Goal: Information Seeking & Learning: Compare options

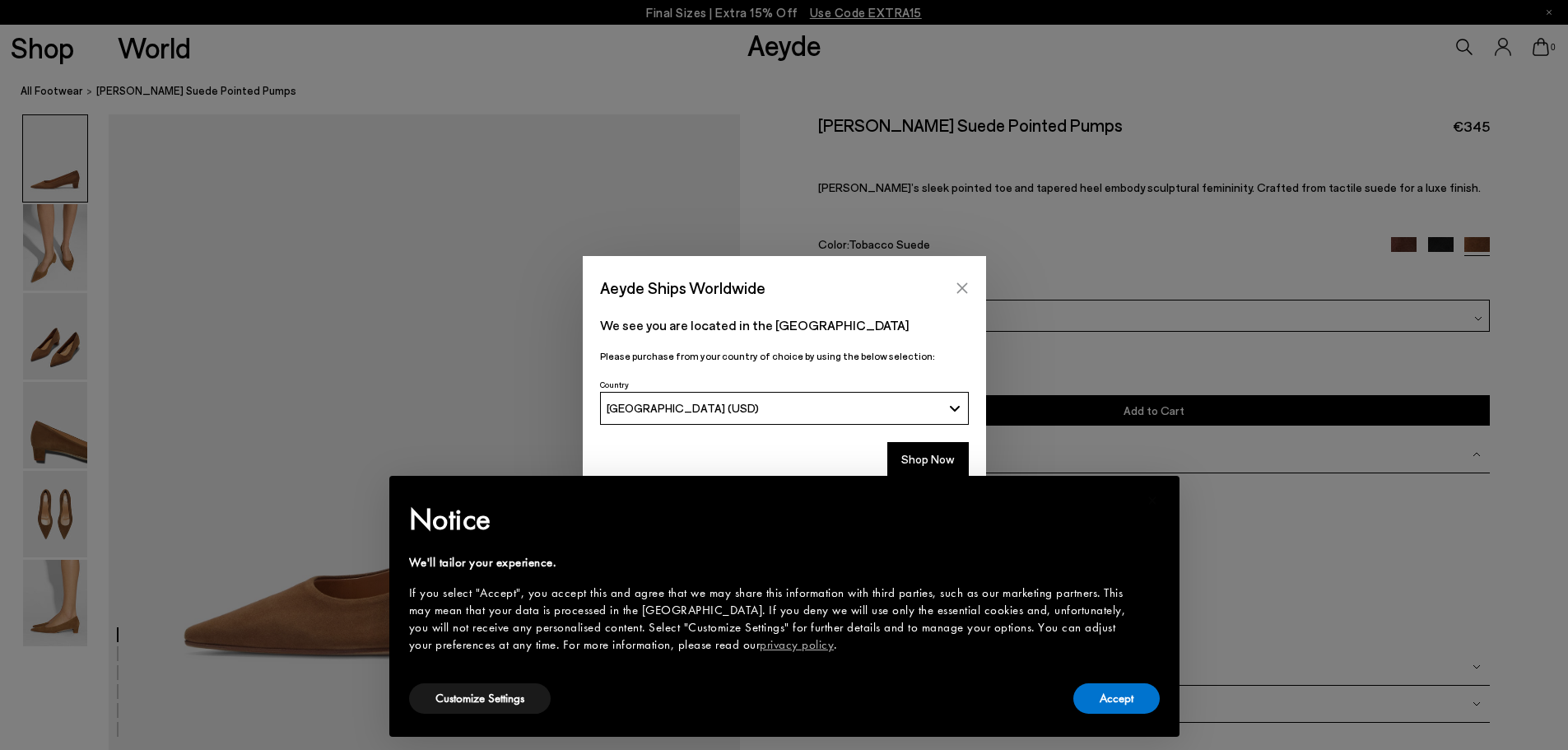
click at [964, 286] on icon "Close" at bounding box center [961, 287] width 11 height 11
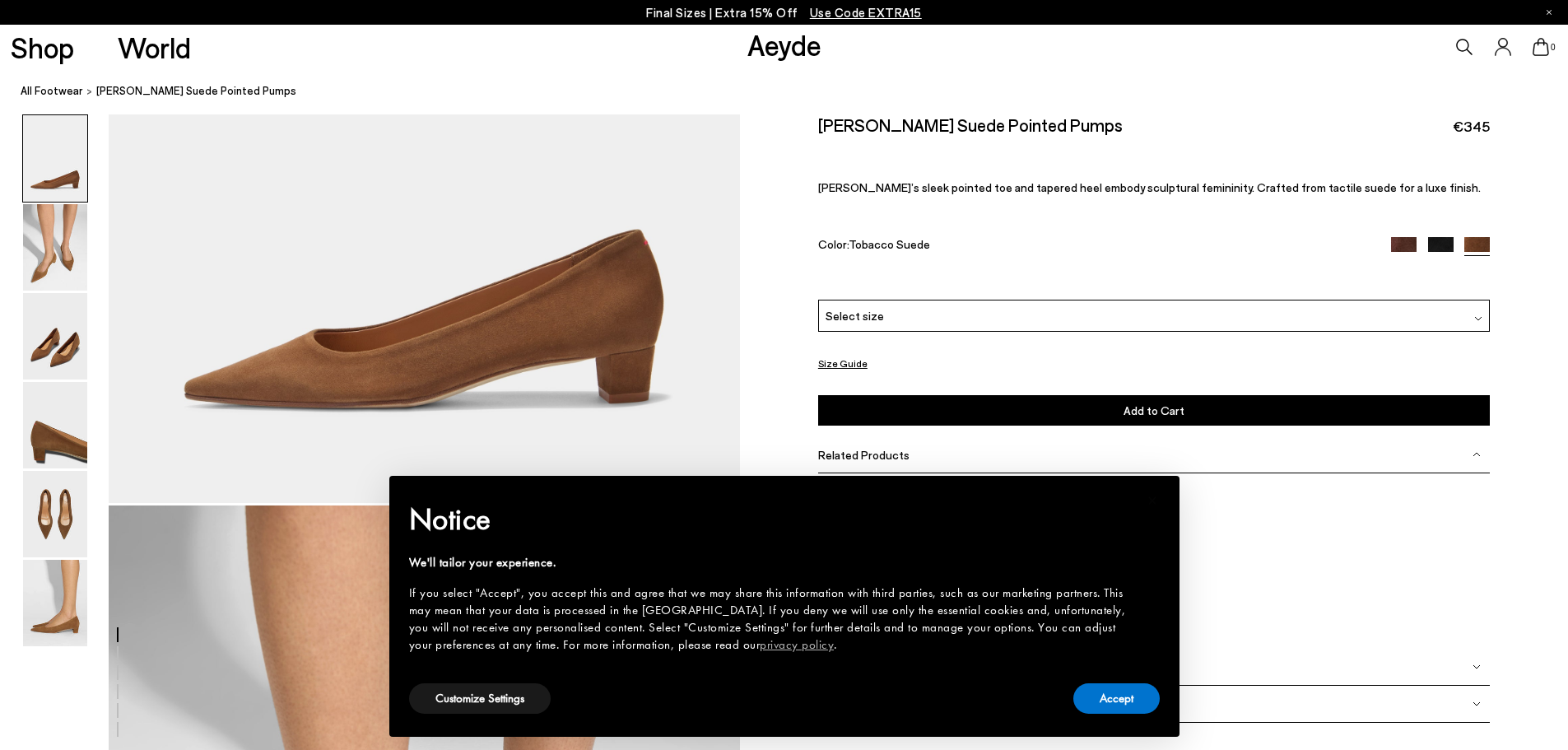
scroll to position [329, 0]
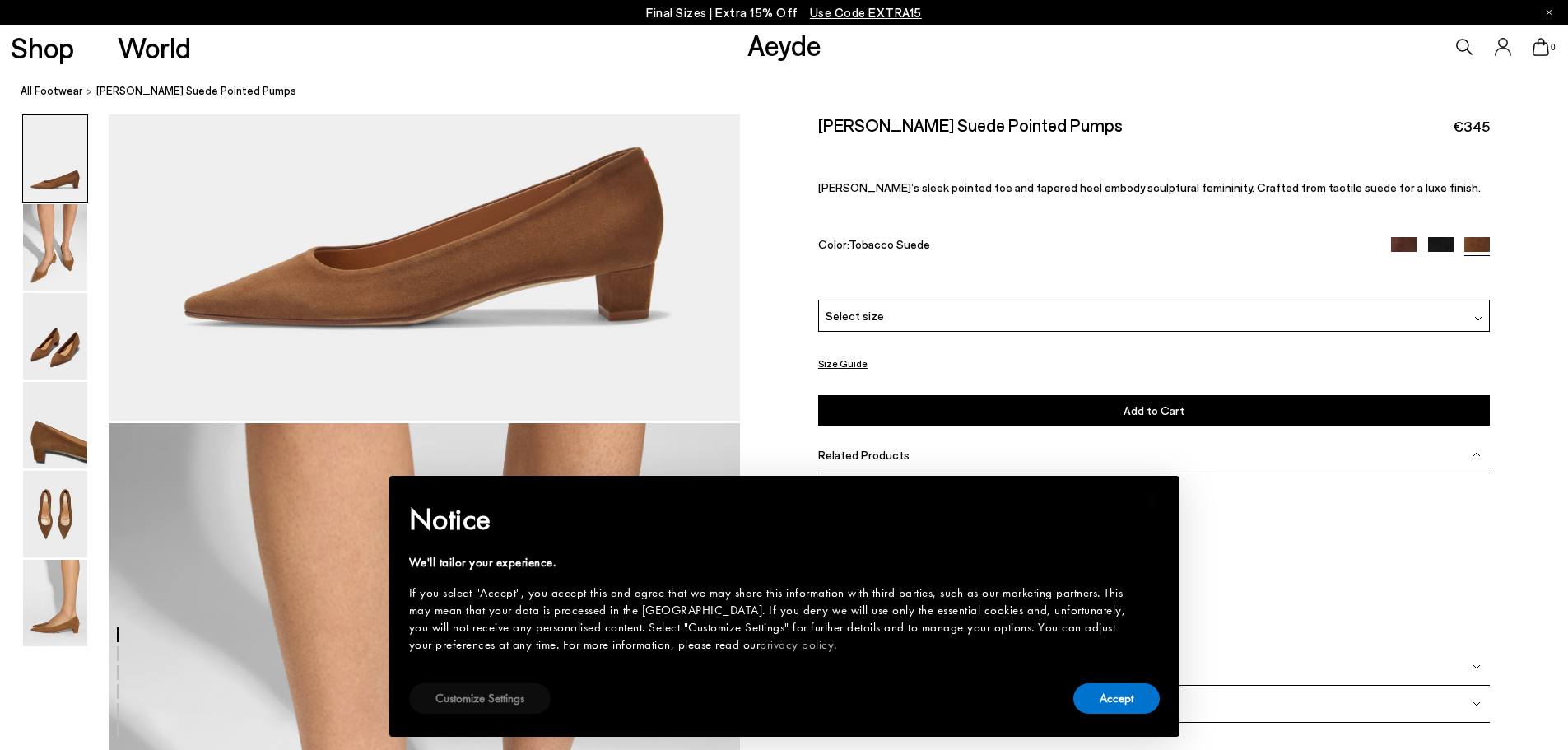
click at [482, 705] on button "Customize Settings" at bounding box center [479, 698] width 141 height 30
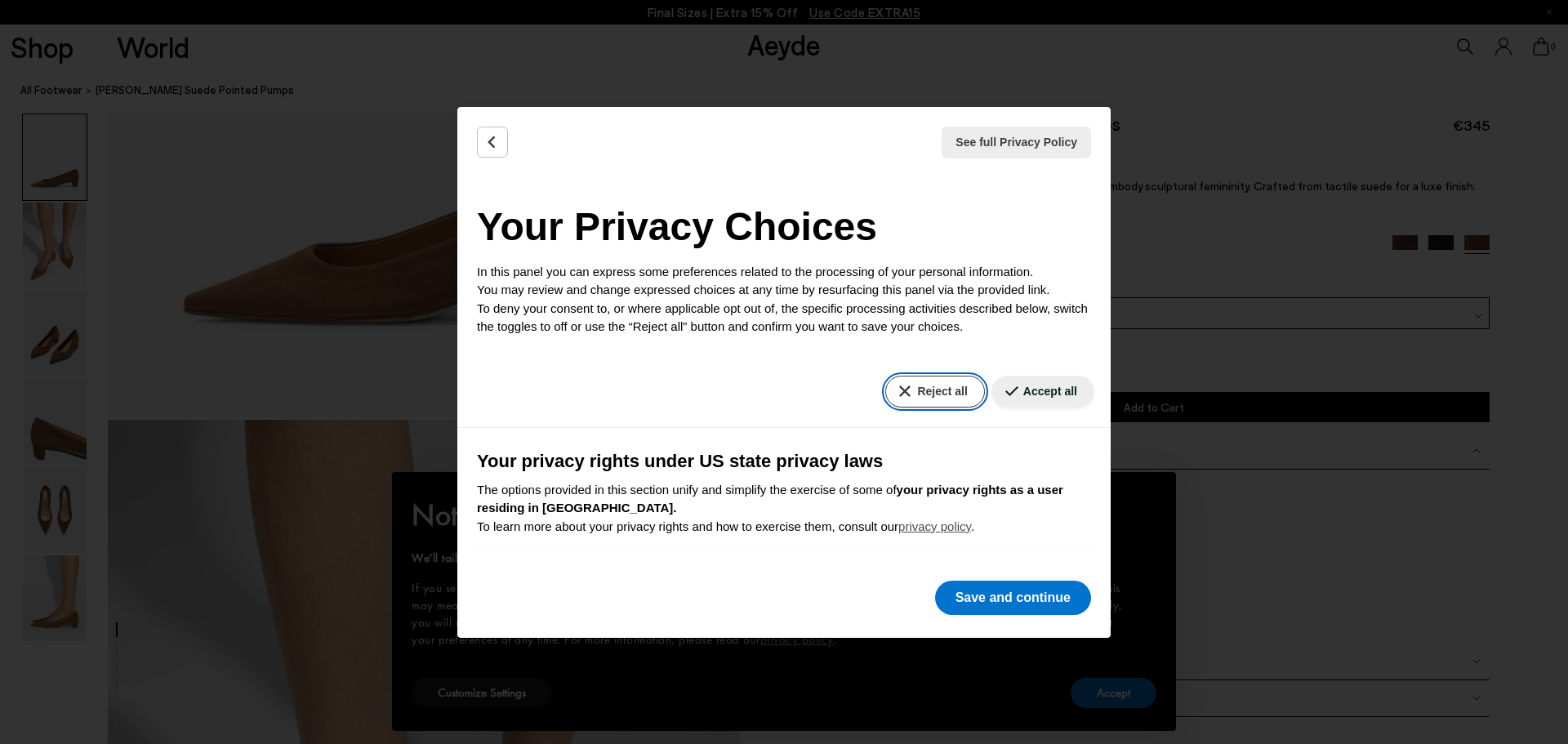
click at [888, 394] on button "Reject all" at bounding box center [935, 392] width 99 height 32
click at [974, 613] on button "Save and continue" at bounding box center [1013, 597] width 156 height 34
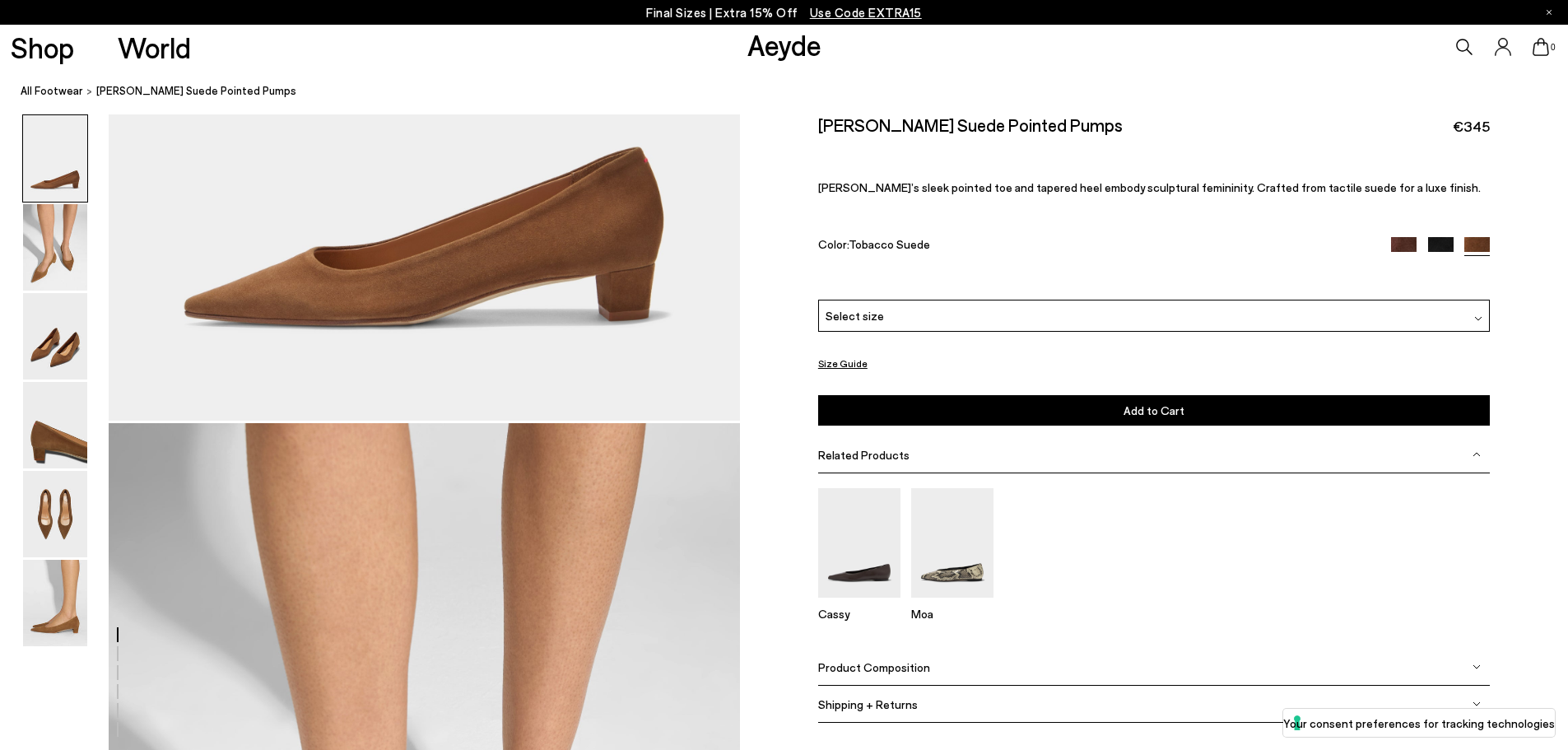
click at [1406, 244] on img at bounding box center [1404, 249] width 25 height 25
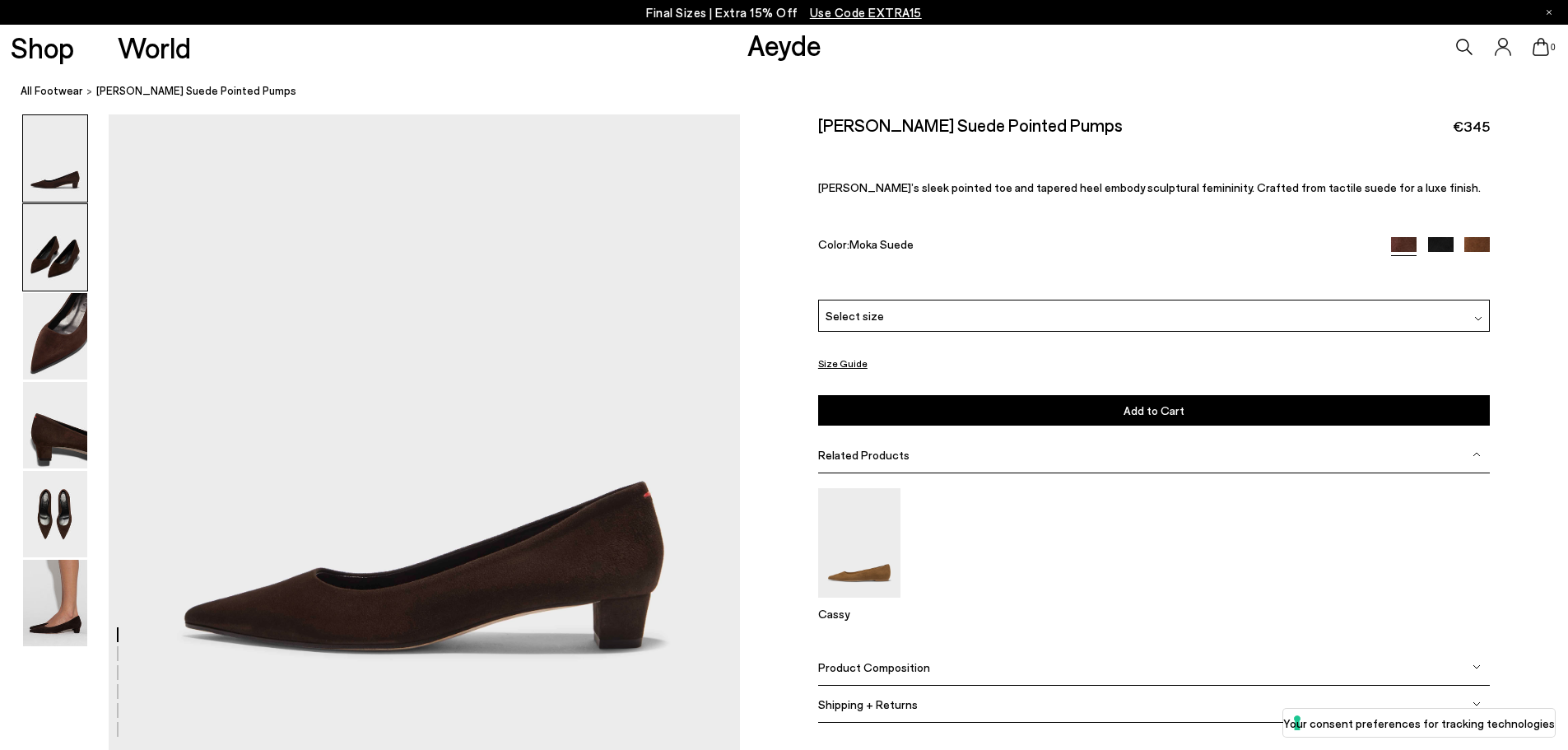
click at [68, 261] on img at bounding box center [55, 247] width 64 height 86
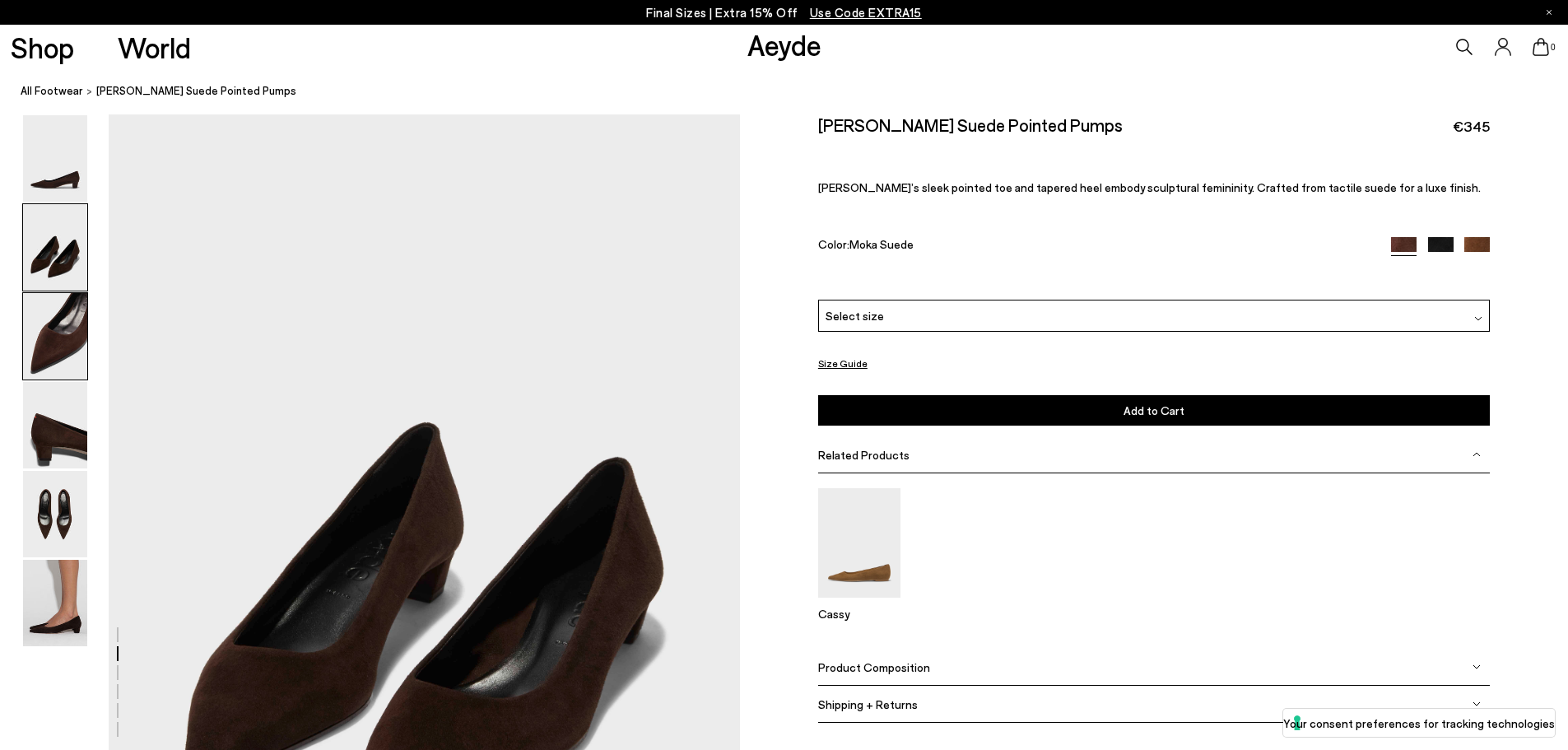
scroll to position [722, 0]
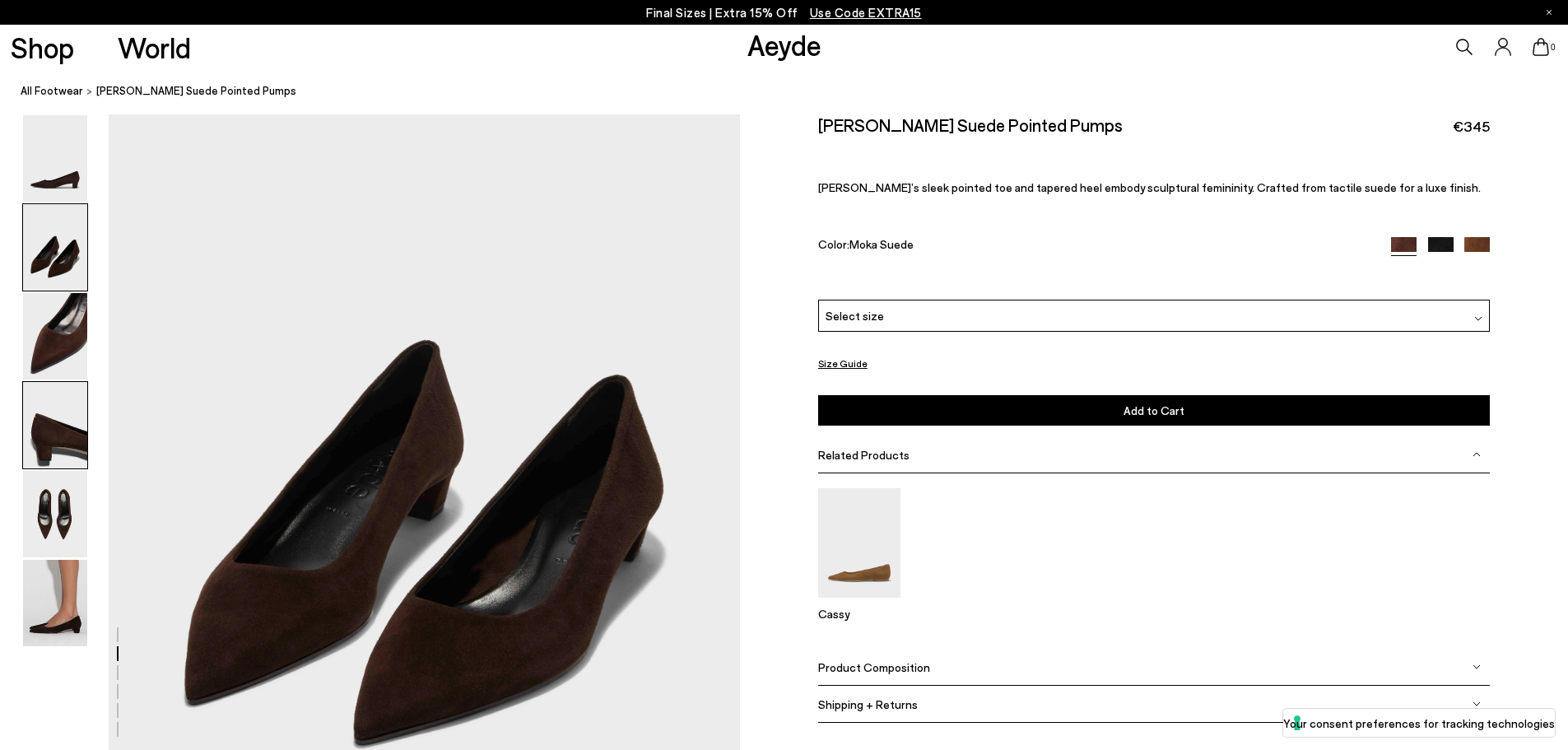
click at [52, 404] on img at bounding box center [55, 425] width 64 height 86
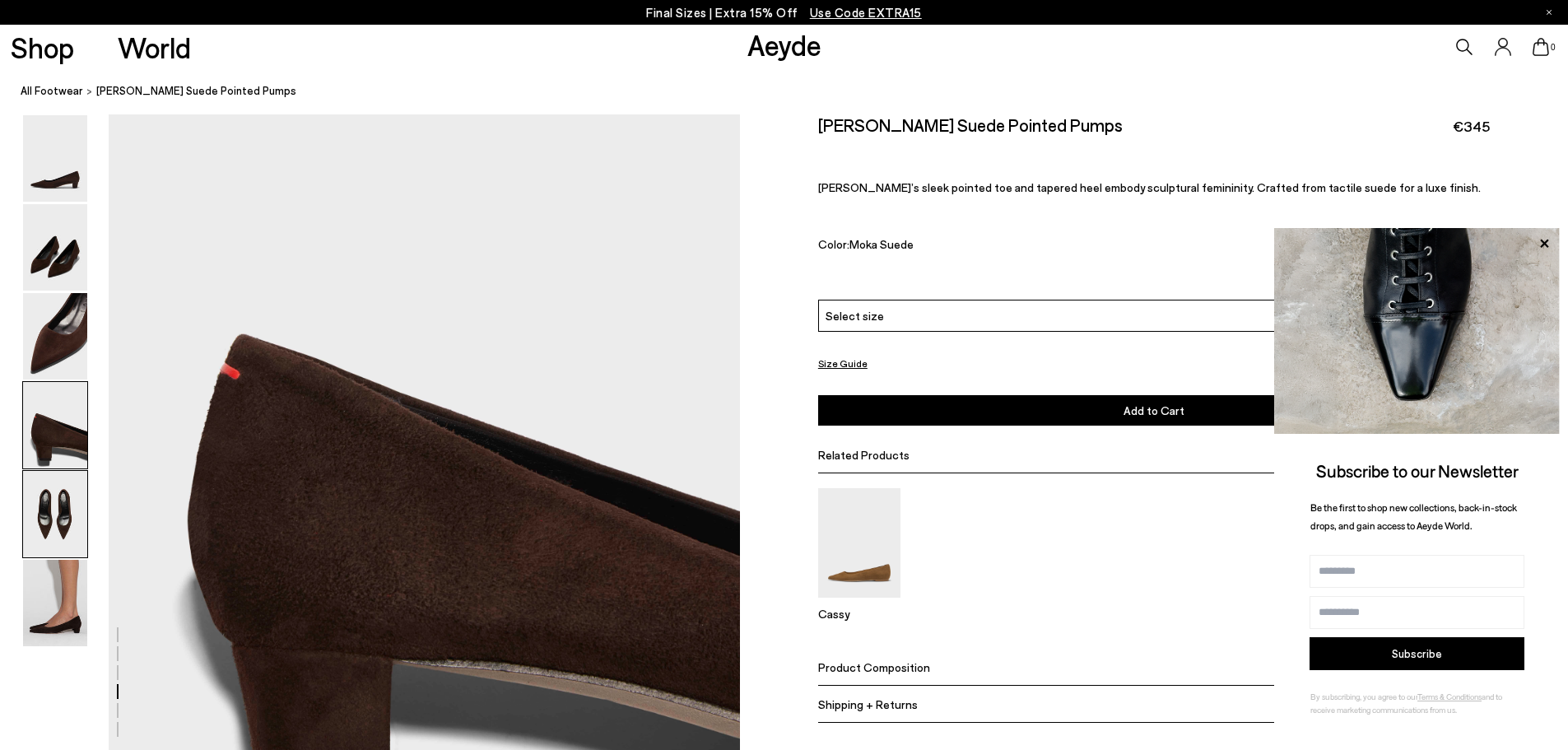
click at [63, 496] on img at bounding box center [55, 514] width 64 height 86
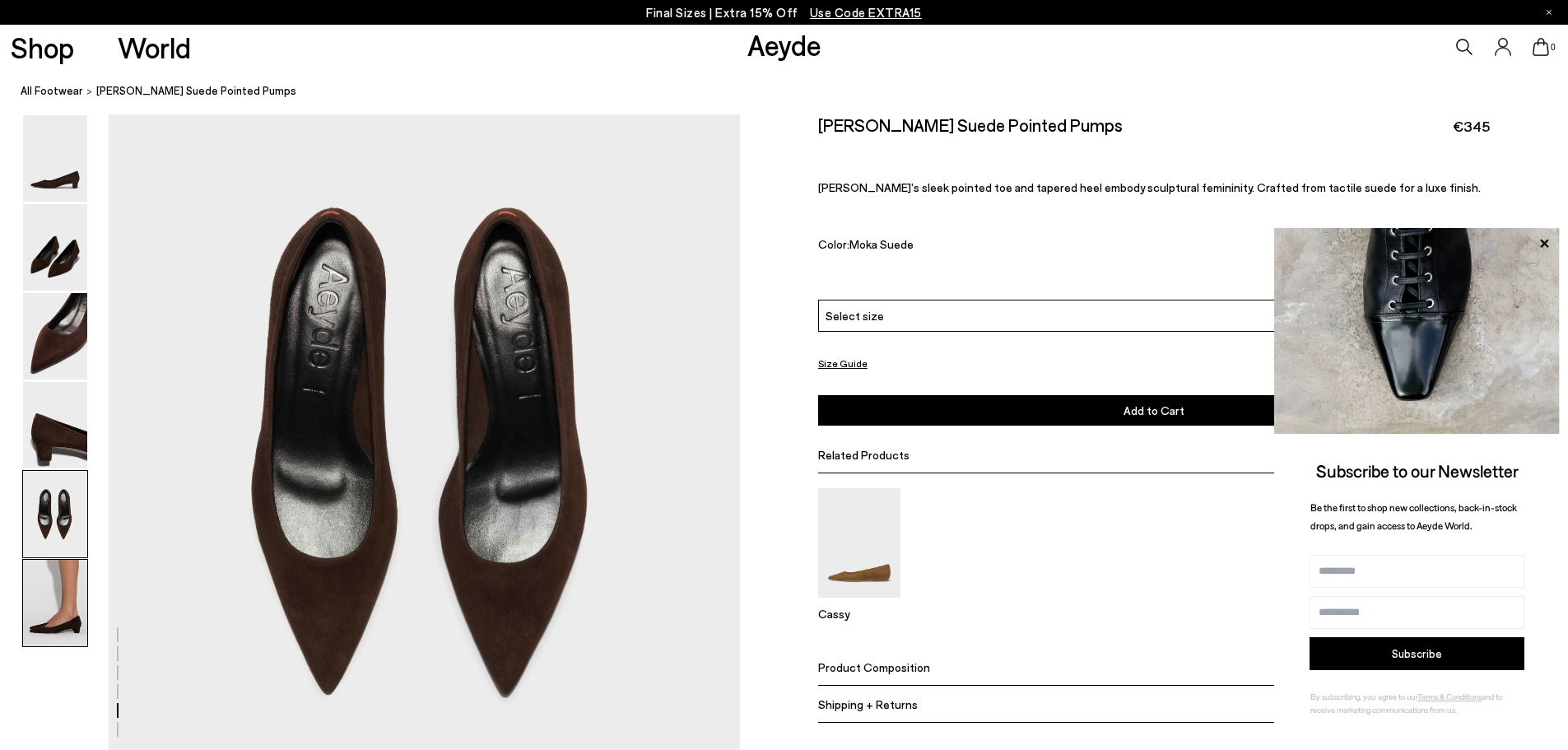
click at [65, 589] on img at bounding box center [55, 603] width 64 height 86
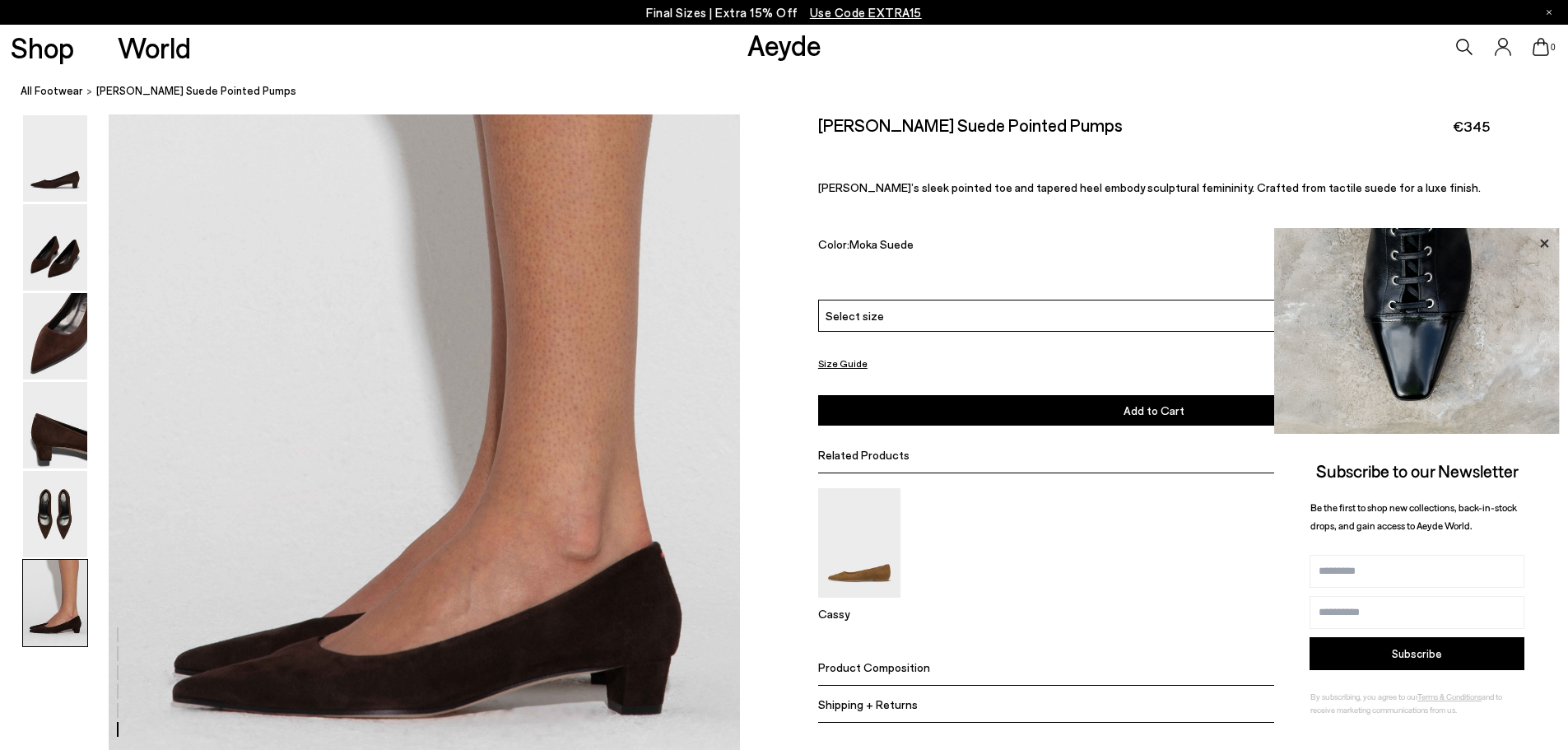
click at [1546, 243] on icon at bounding box center [1544, 243] width 8 height 8
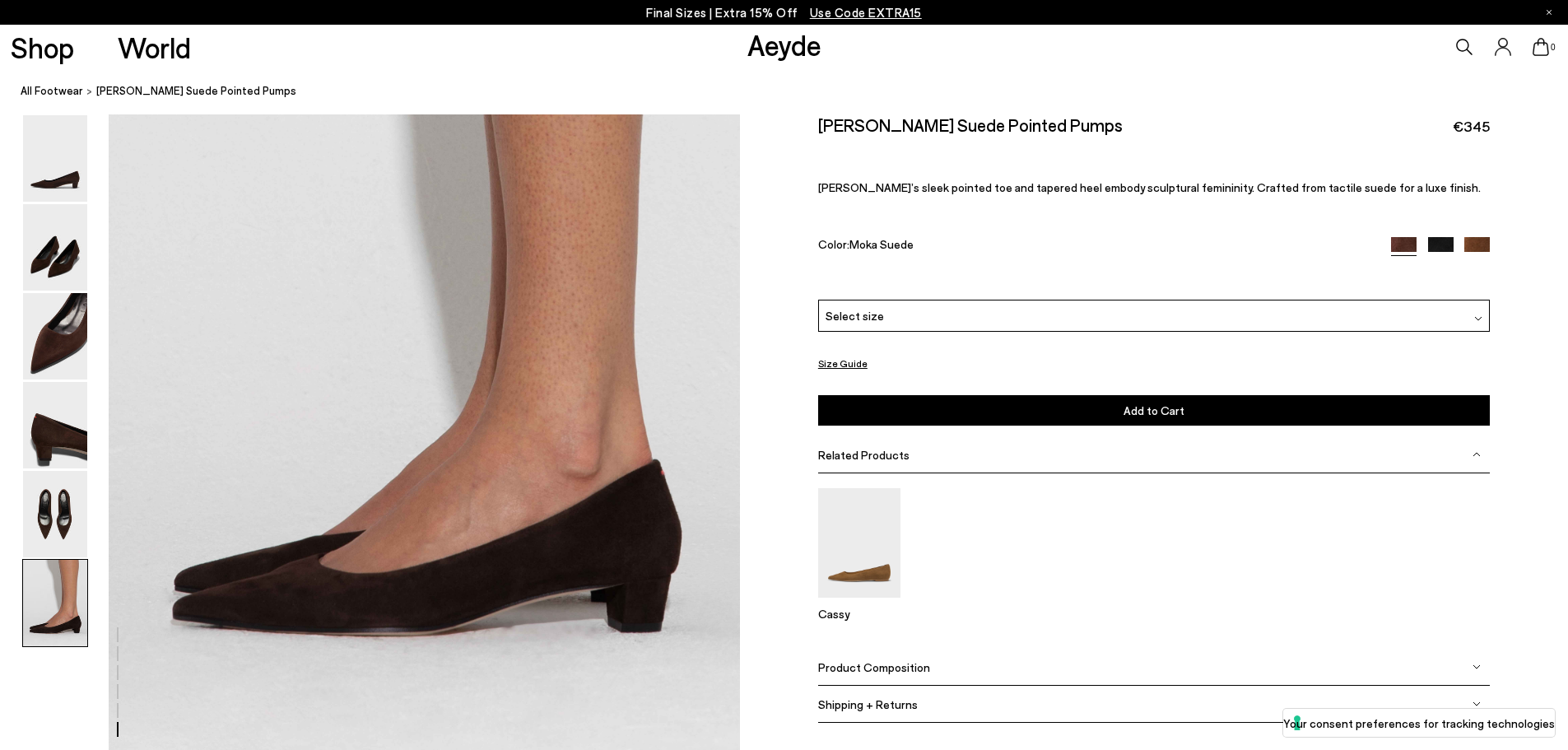
scroll to position [4294, 0]
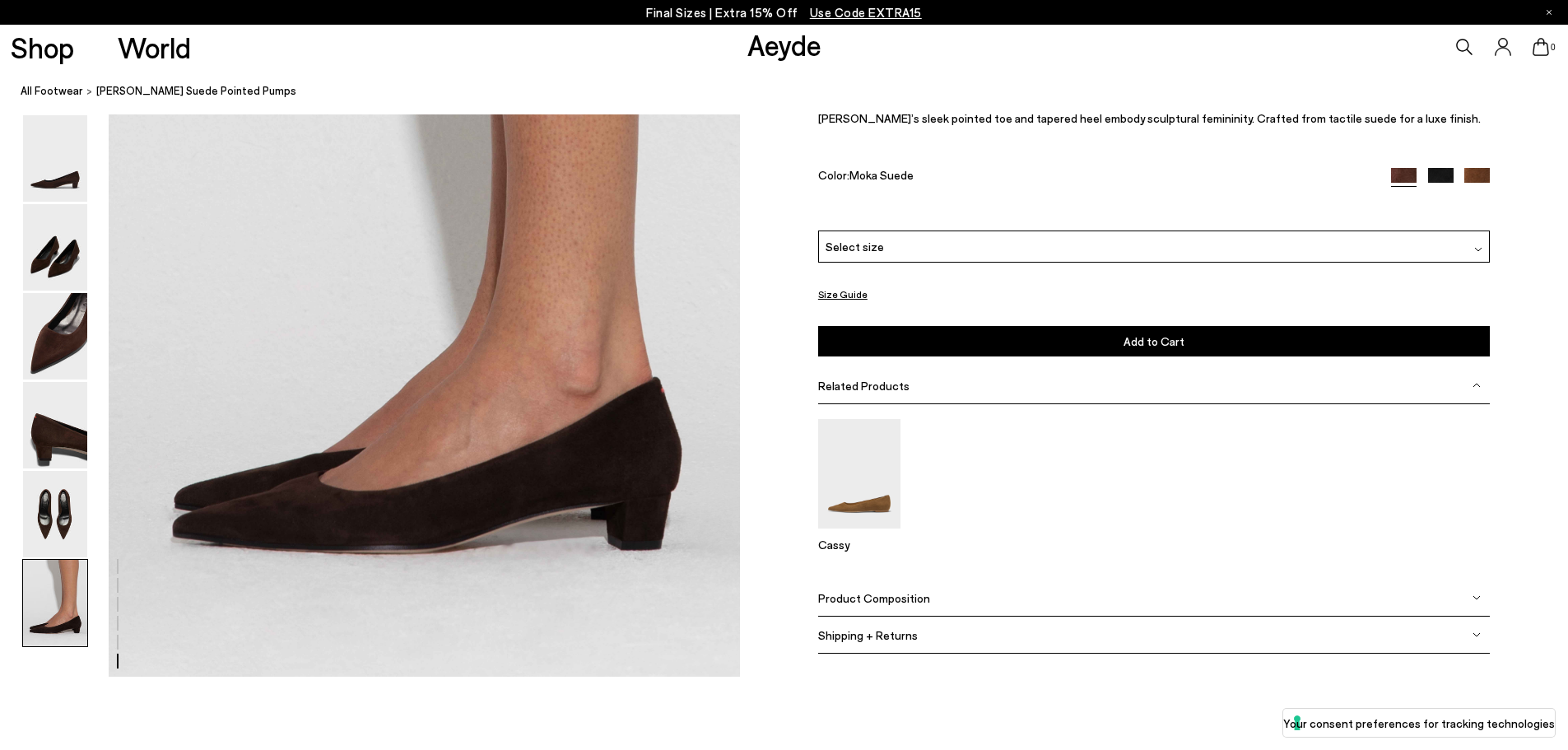
click at [1007, 595] on div "Product Composition" at bounding box center [1154, 599] width 672 height 37
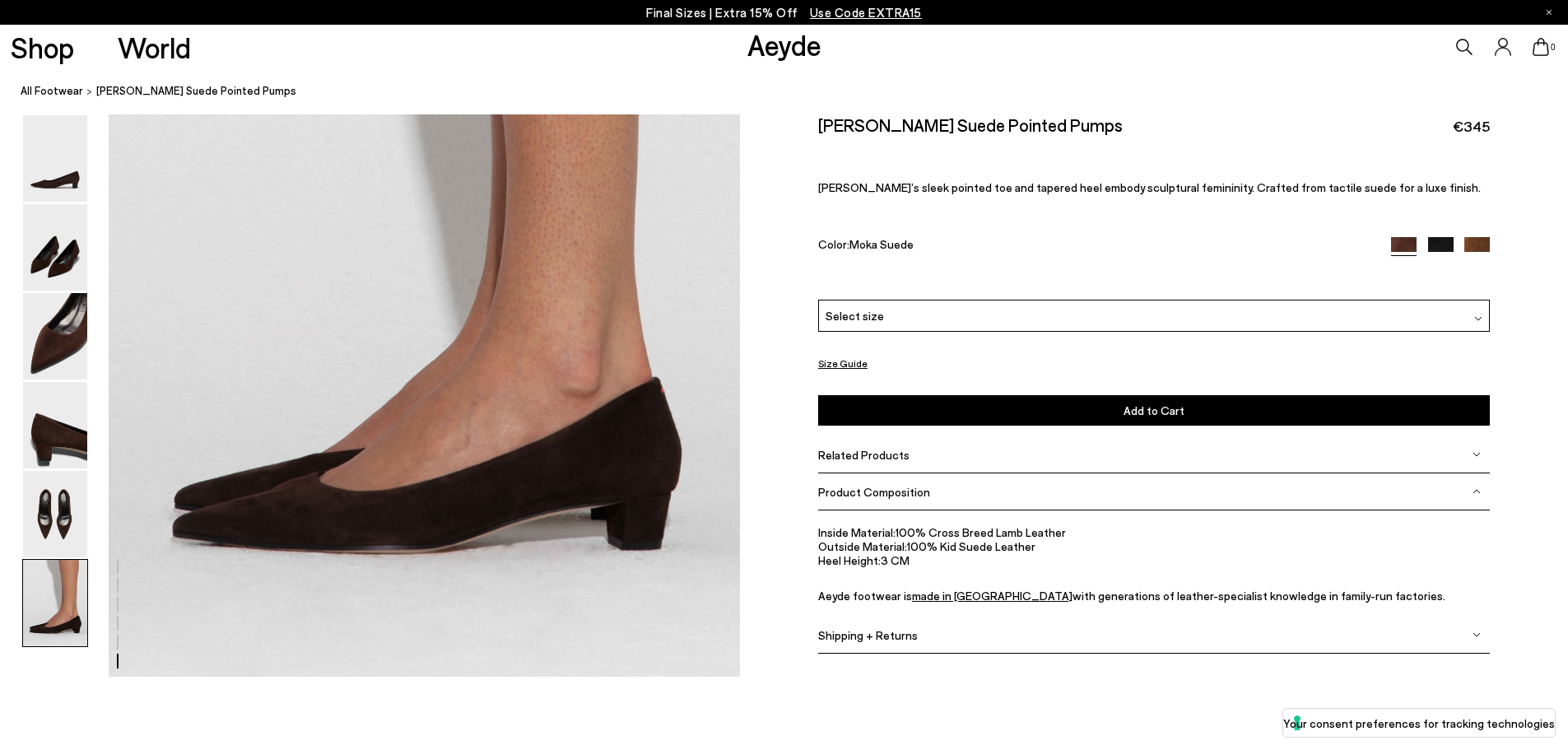
click at [837, 370] on button "Size Guide" at bounding box center [843, 364] width 49 height 20
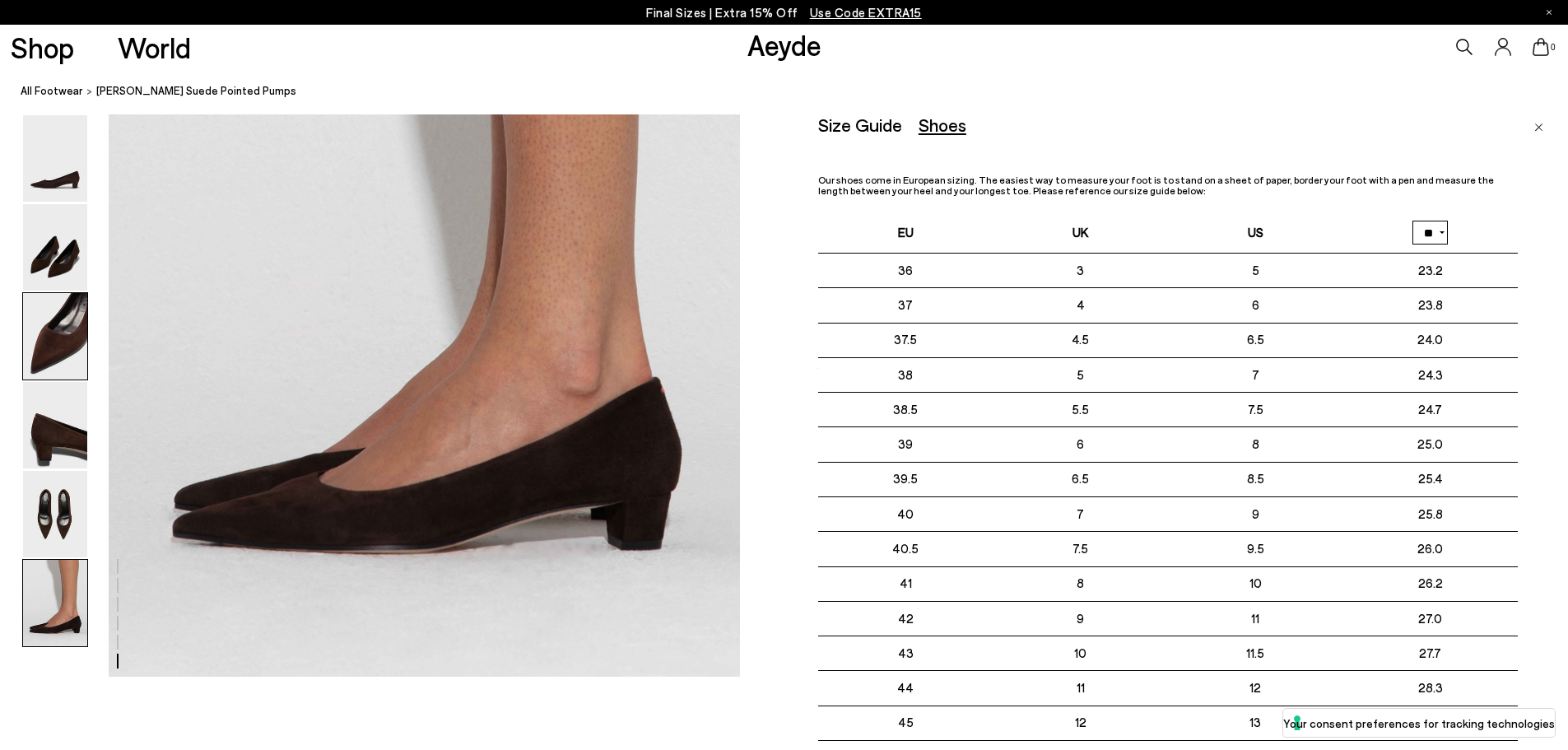
click at [52, 320] on img at bounding box center [55, 337] width 64 height 86
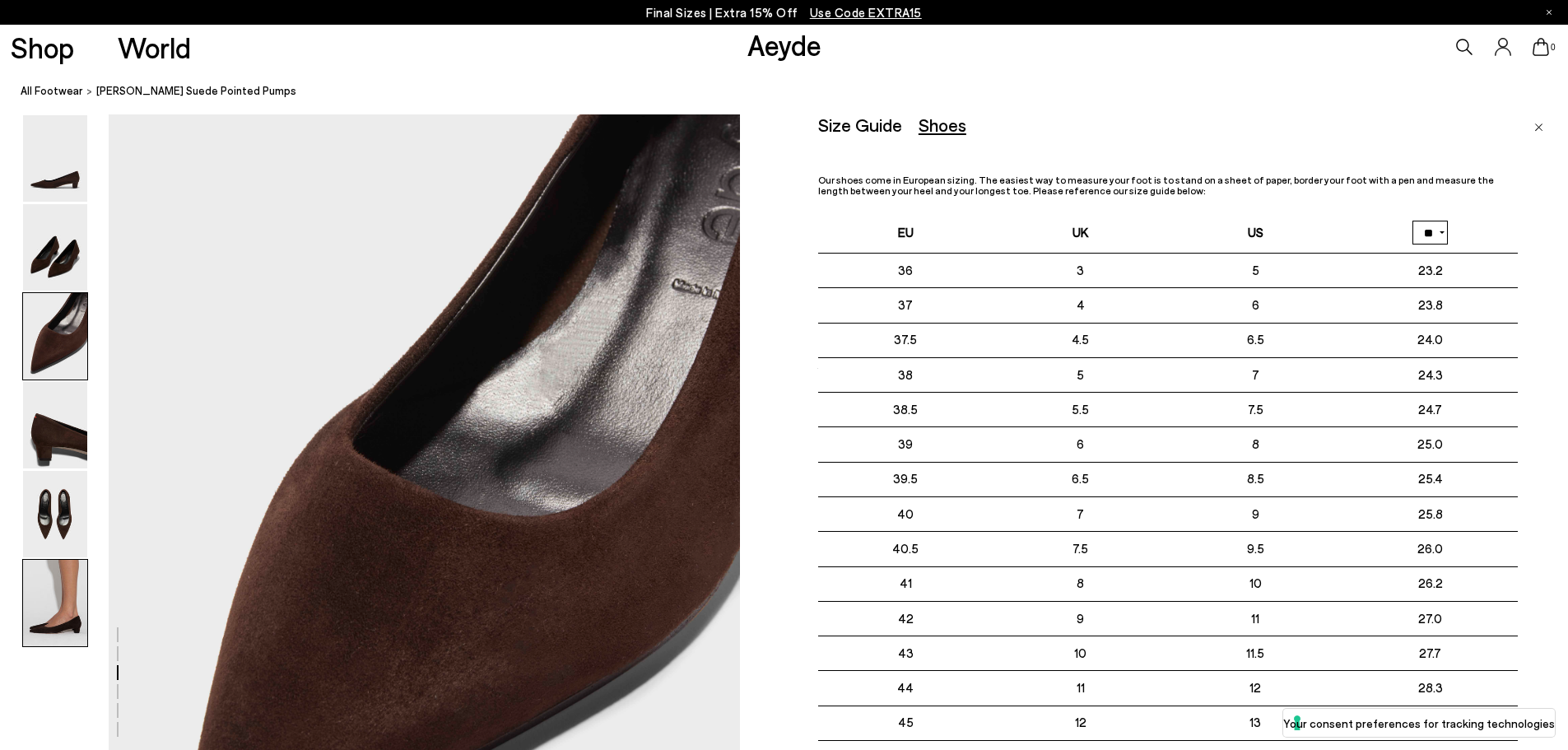
click at [30, 610] on img at bounding box center [55, 603] width 64 height 86
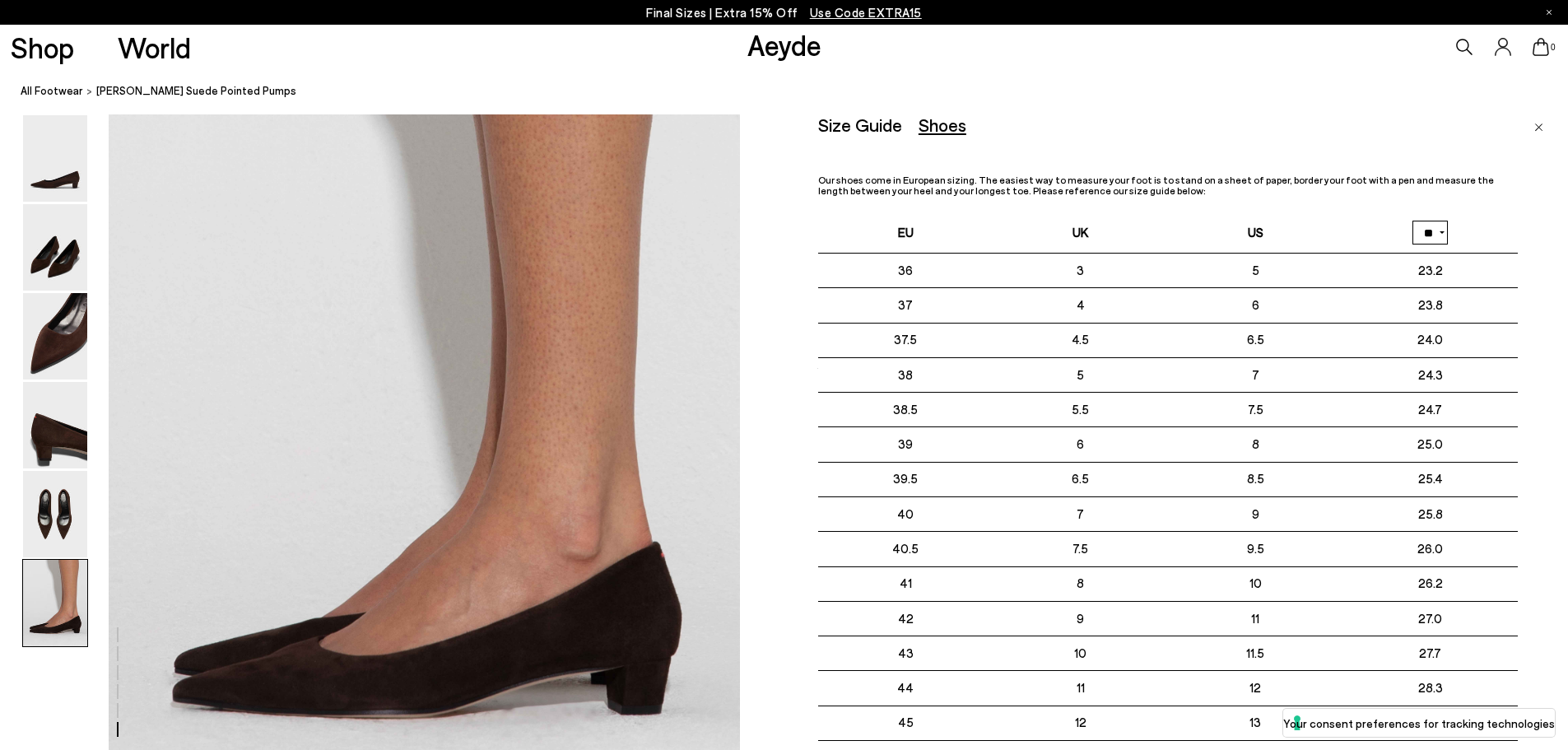
click at [1534, 127] on img "Close" at bounding box center [1538, 128] width 9 height 8
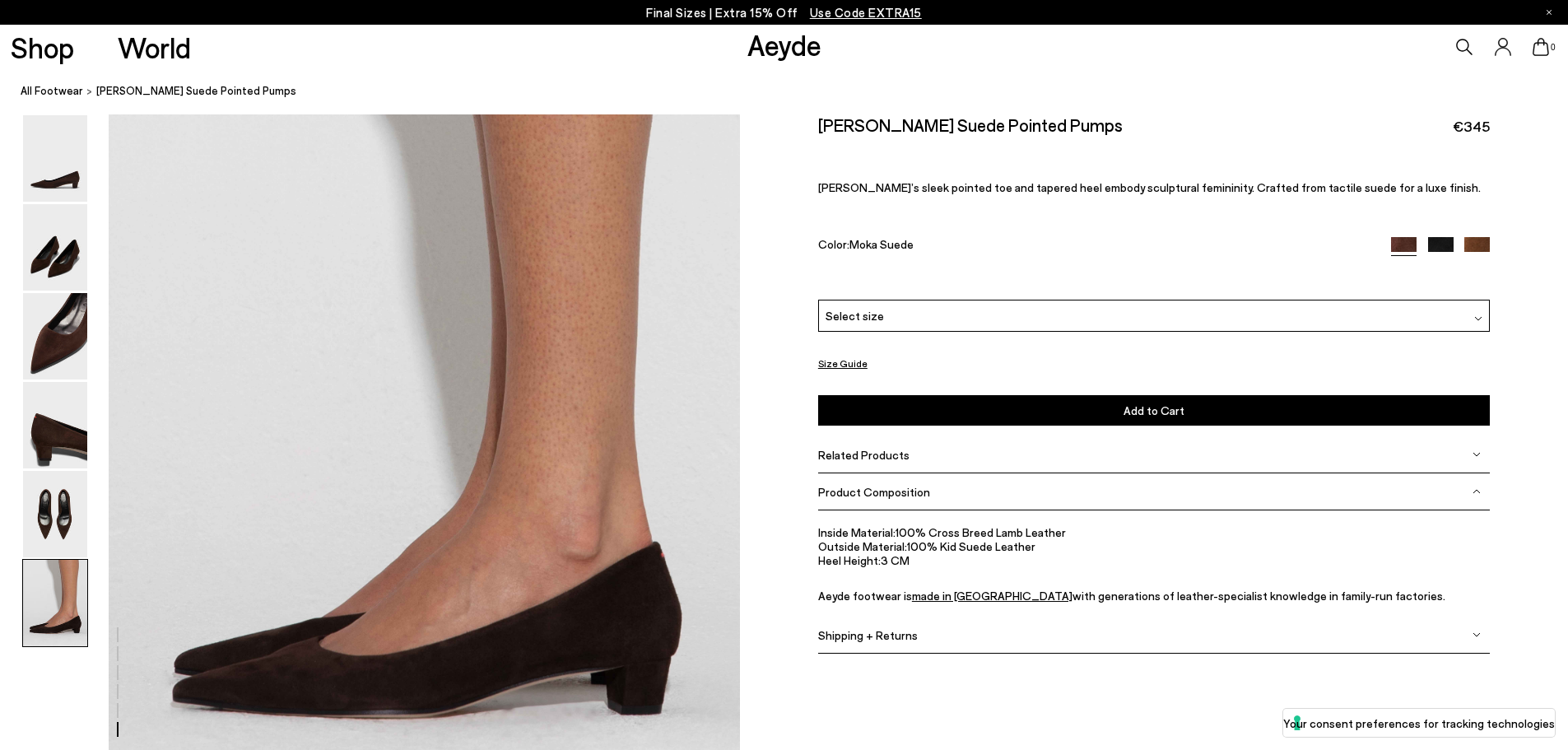
scroll to position [3882, 0]
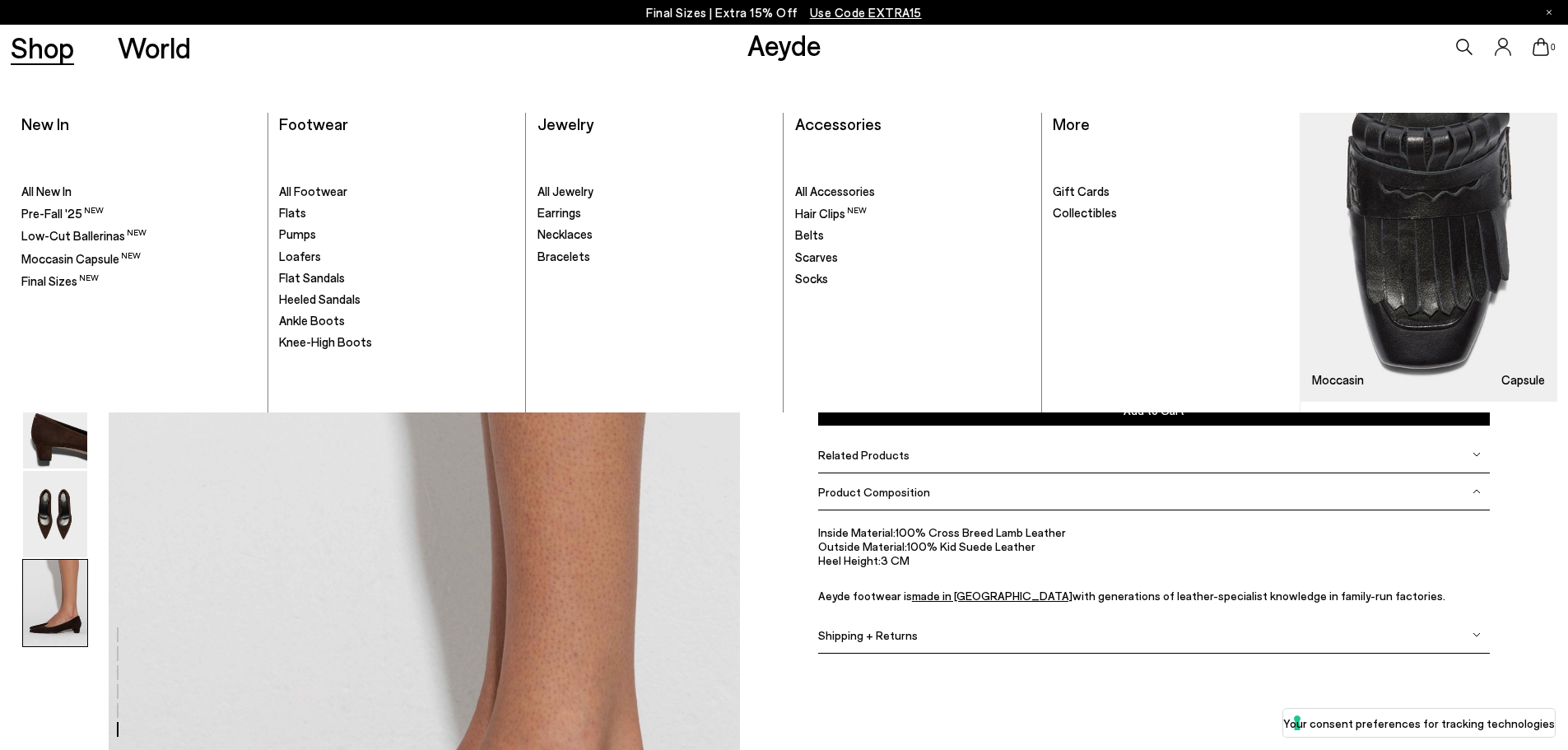
click at [57, 51] on link "Shop" at bounding box center [42, 47] width 63 height 29
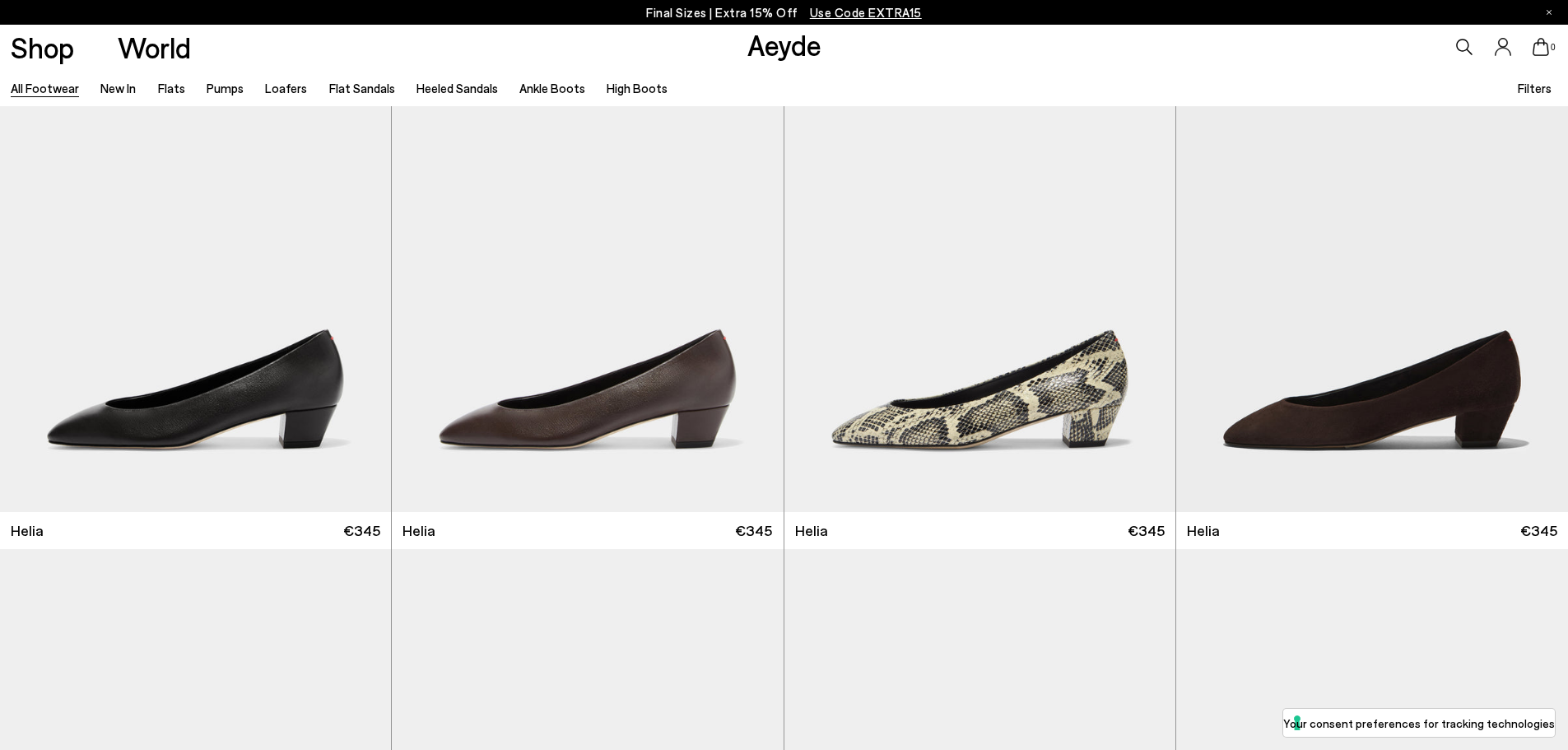
scroll to position [3869, 0]
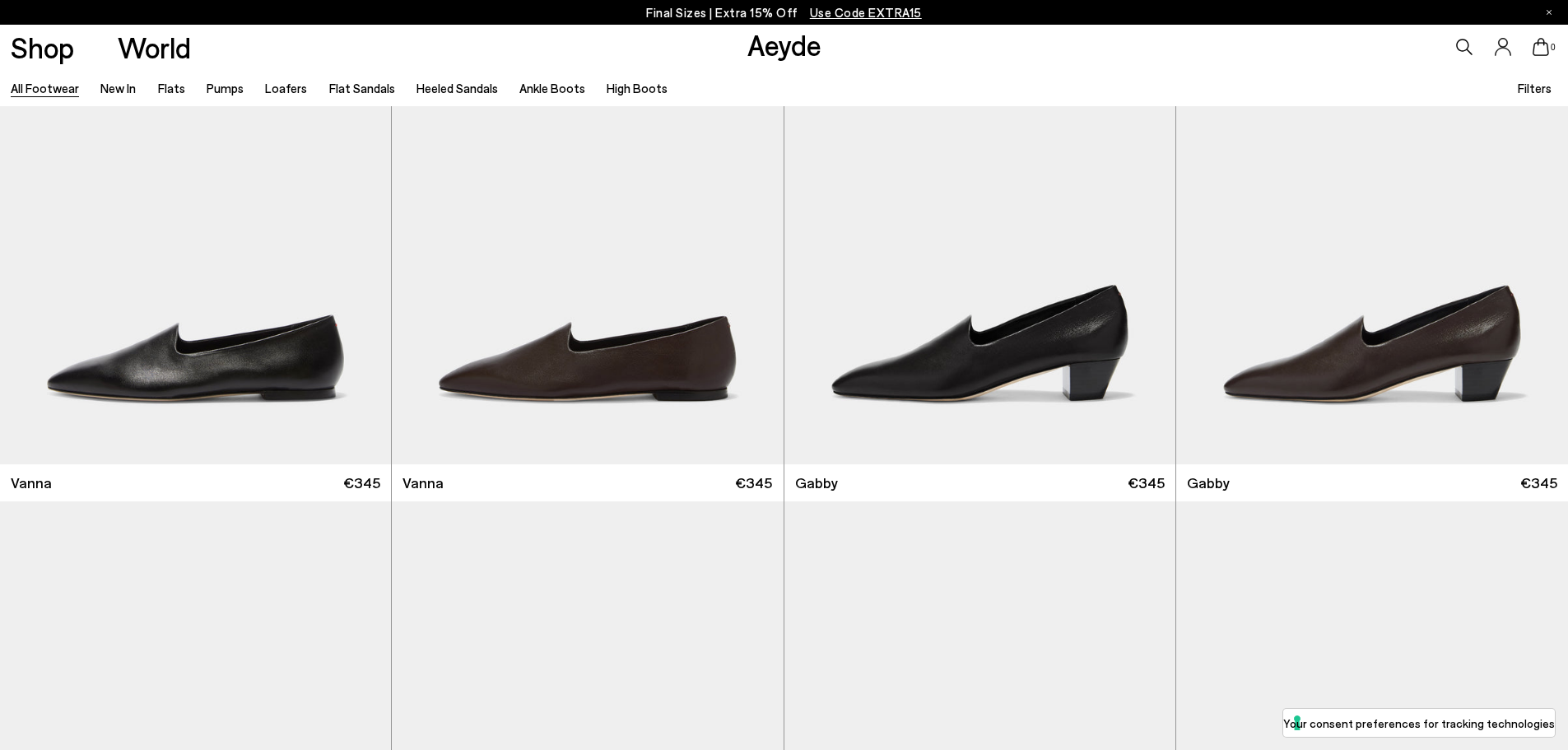
scroll to position [4446, 0]
